Goal: Transaction & Acquisition: Purchase product/service

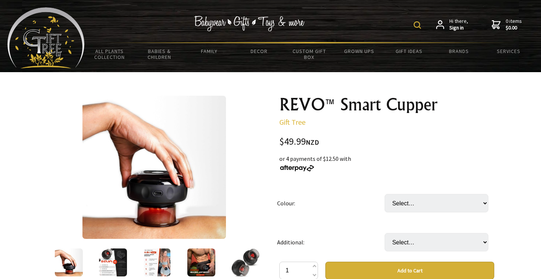
click at [327, 9] on div "Hi there, Sign in 0 items $0.00" at bounding box center [309, 24] width 449 height 35
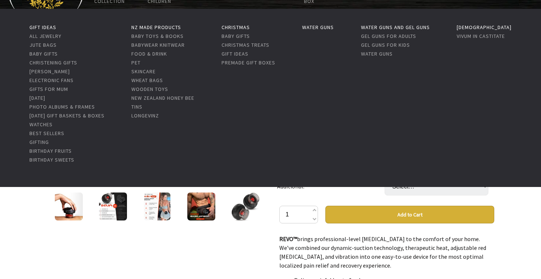
scroll to position [86, 0]
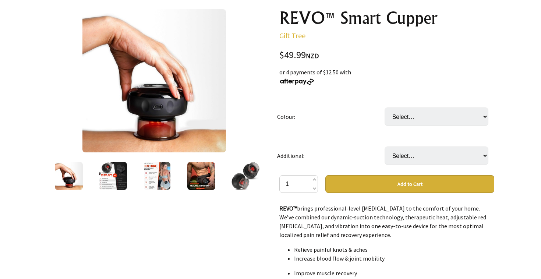
click at [517, 186] on div at bounding box center [270, 257] width 541 height 543
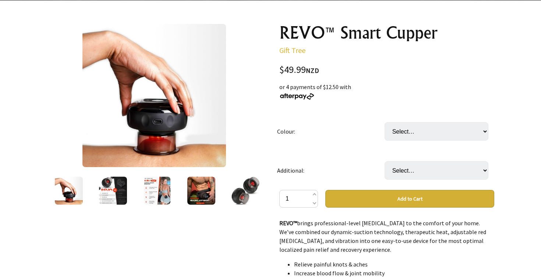
scroll to position [0, 0]
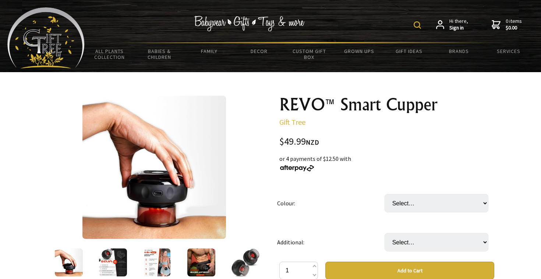
click at [292, 123] on link "Gift Tree" at bounding box center [292, 121] width 26 height 9
